Goal: Book appointment/travel/reservation

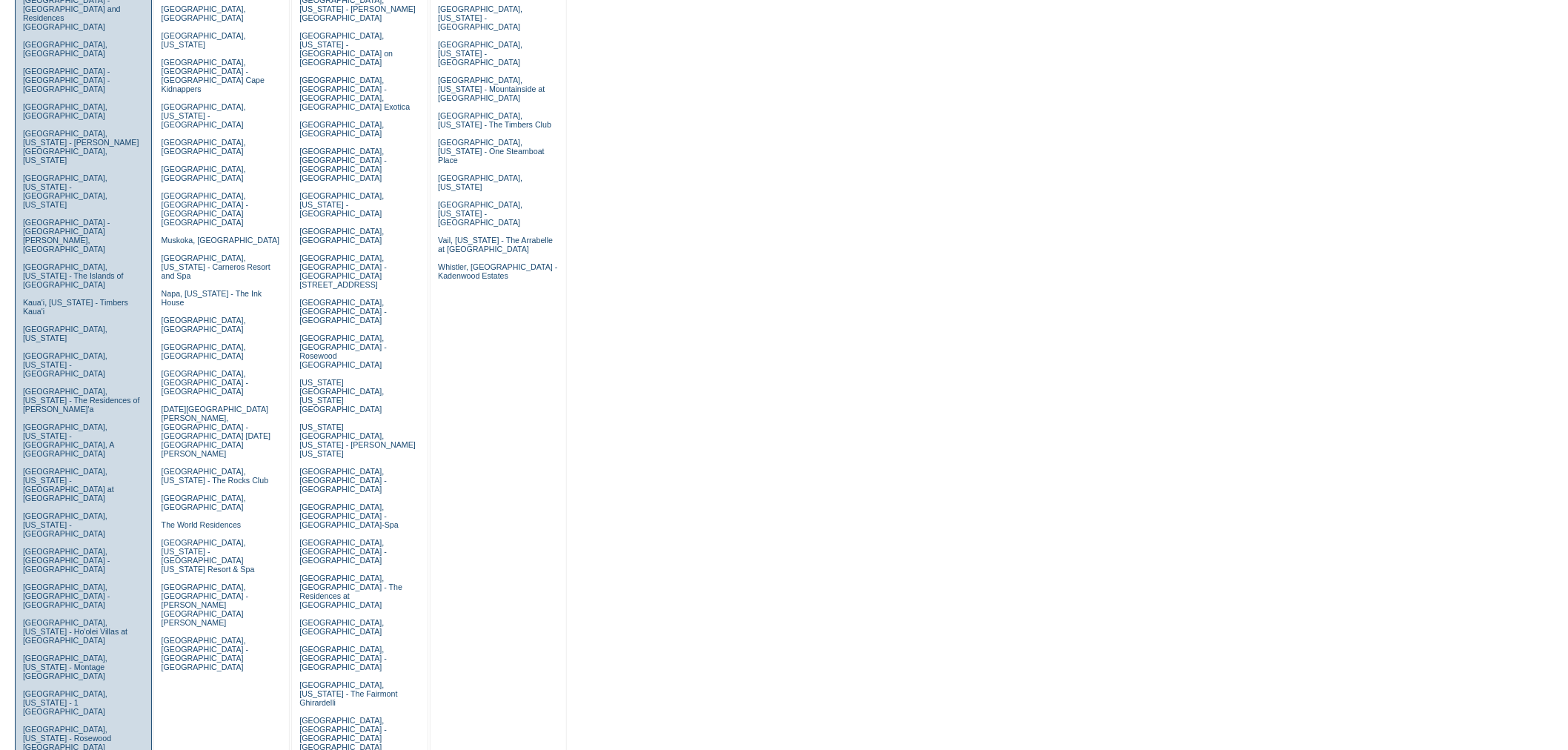
scroll to position [329, 0]
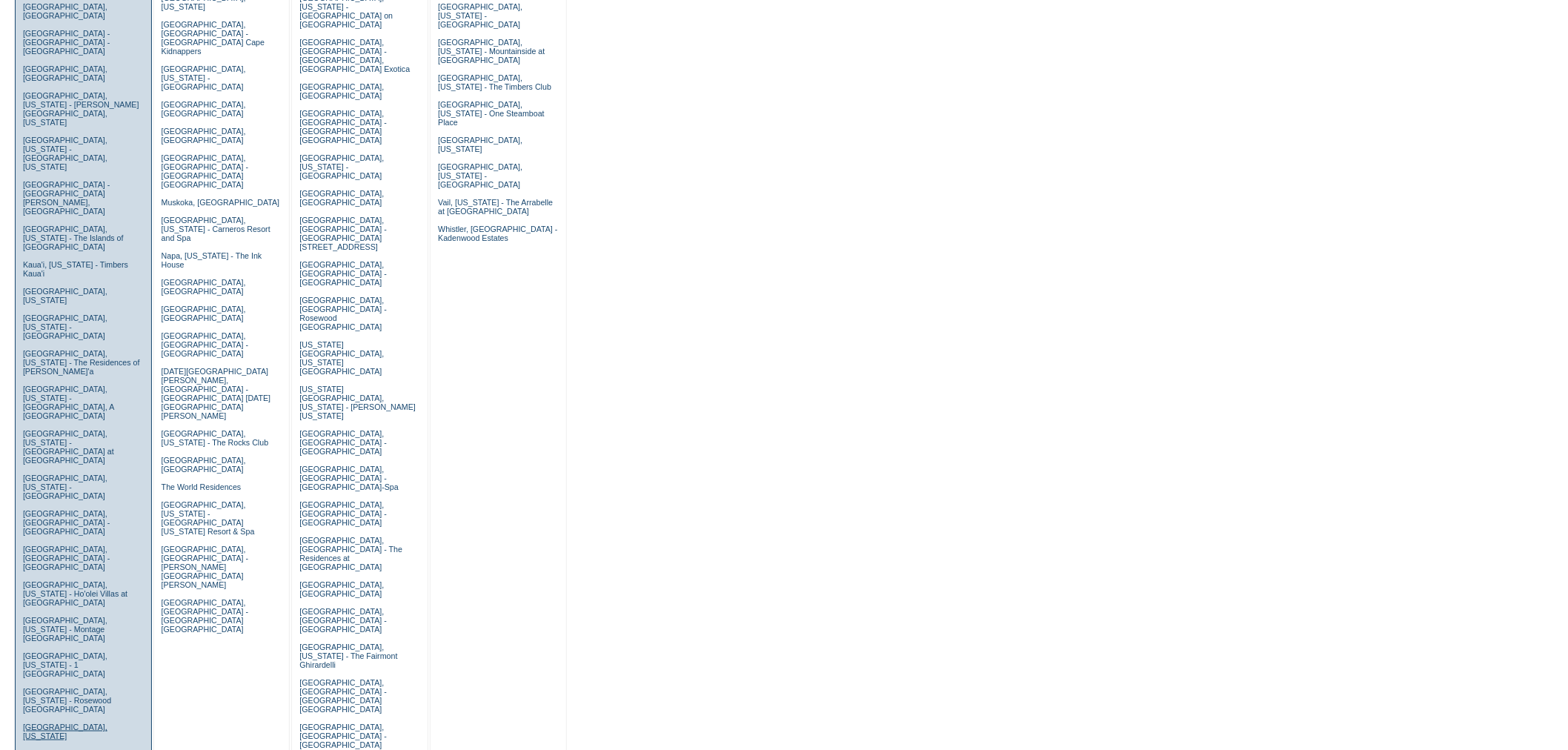
click at [75, 722] on link "Nantucket, Massachusetts" at bounding box center [65, 731] width 85 height 17
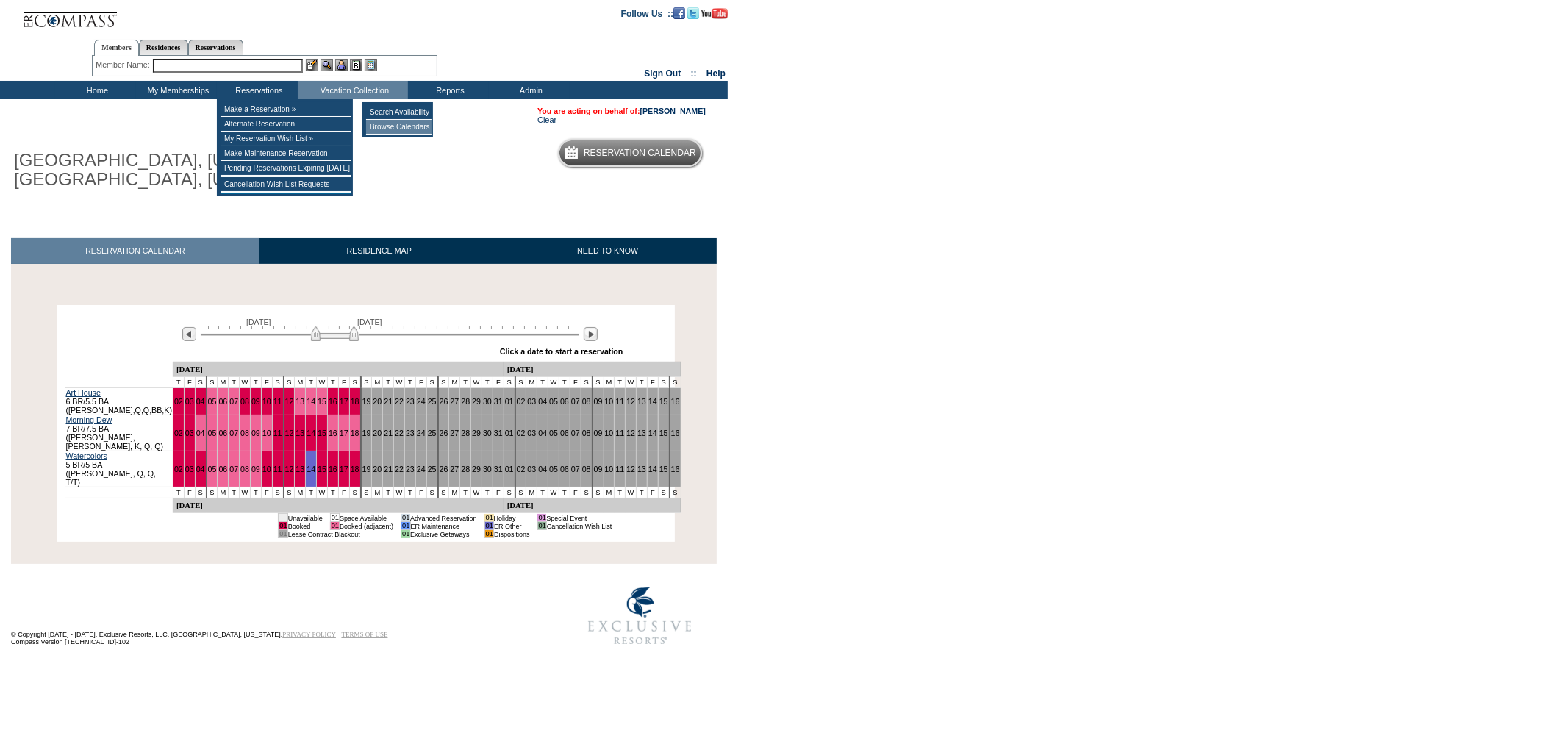
click at [398, 129] on td "Browse Calendars" at bounding box center [399, 127] width 66 height 15
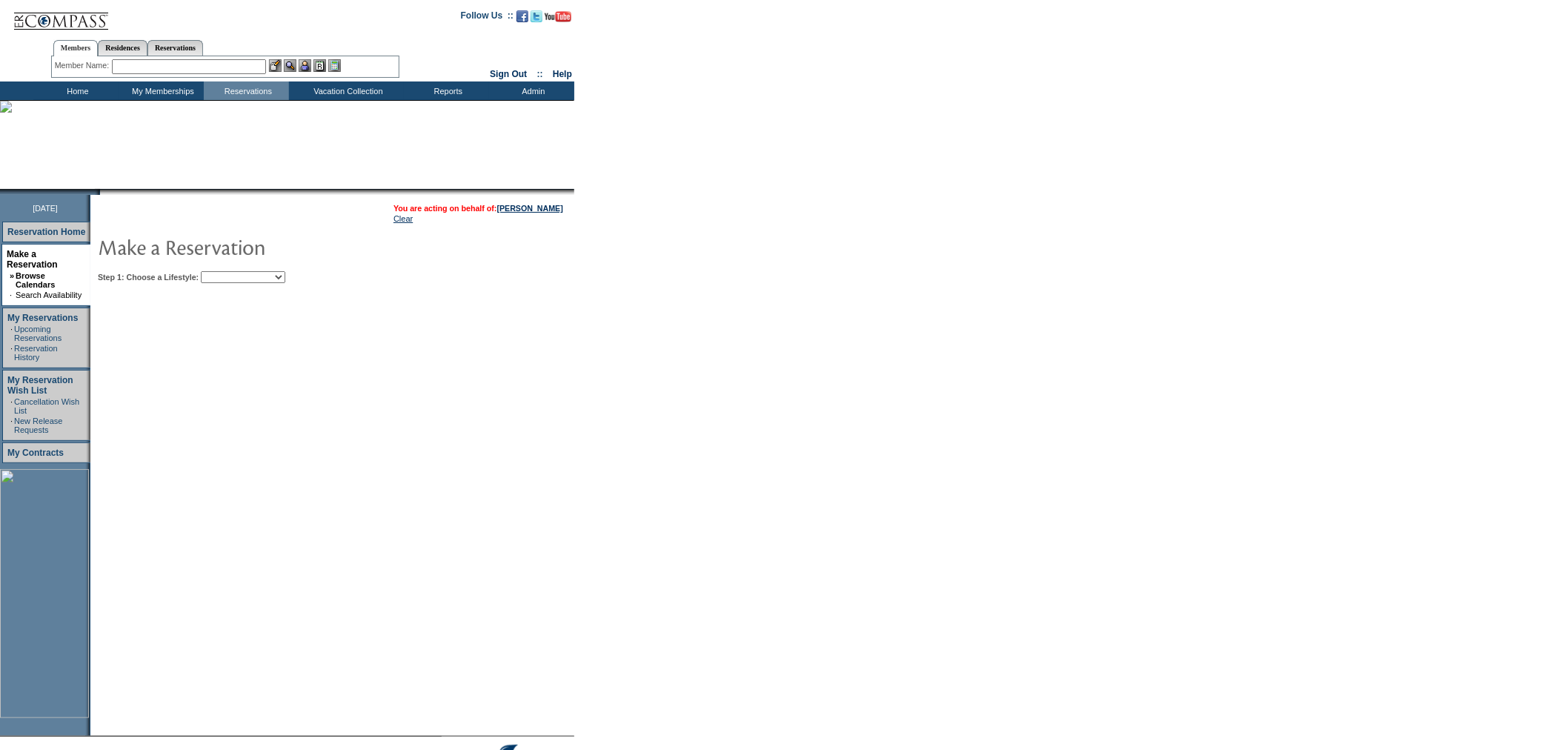
click at [275, 273] on select "Beach Leisure Metropolitan Mountain OIAL for Adventure OIAL for Couples OIAL fo…" at bounding box center [243, 277] width 85 height 12
click at [366, 279] on div "Step 1: Choose a Lifestyle: Beach Leisure Metropolitan Mountain OIAL for Advent…" at bounding box center [378, 277] width 563 height 12
click at [286, 275] on select "Beach Leisure Metropolitan Mountain OIAL for Adventure OIAL for Couples OIAL fo…" at bounding box center [243, 277] width 85 height 12
click at [327, 271] on div "Step 1: Choose a Lifestyle: Beach Leisure Metropolitan Mountain OIAL for Advent…" at bounding box center [378, 277] width 563 height 12
click at [338, 114] on td "Residence Collection" at bounding box center [351, 110] width 117 height 15
